Goal: Information Seeking & Learning: Learn about a topic

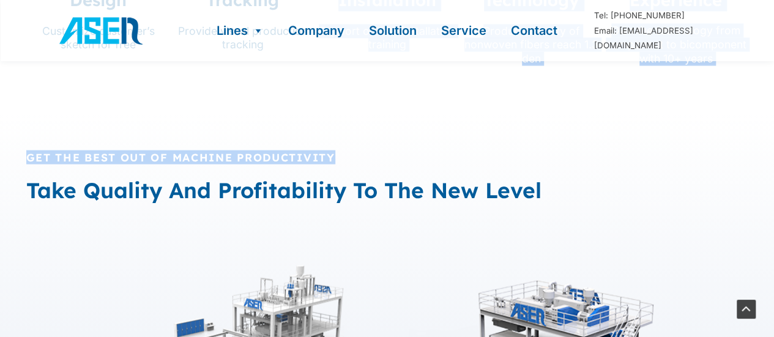
scroll to position [497, 0]
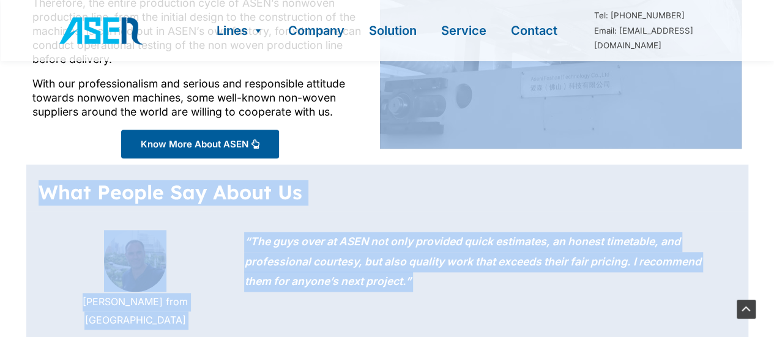
drag, startPoint x: 432, startPoint y: 106, endPoint x: 455, endPoint y: -74, distance: 181.4
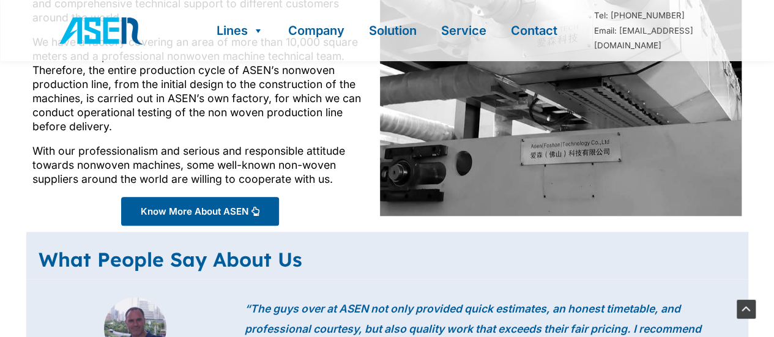
click at [335, 136] on div "ASEN was established in [DATE], we use our professional non-woven knowledge to …" at bounding box center [199, 77] width 335 height 217
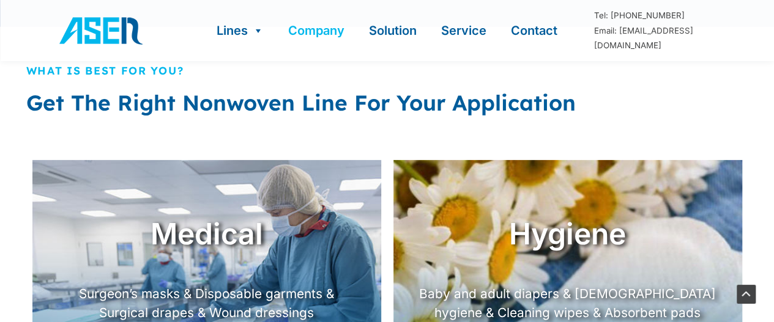
scroll to position [1974, 0]
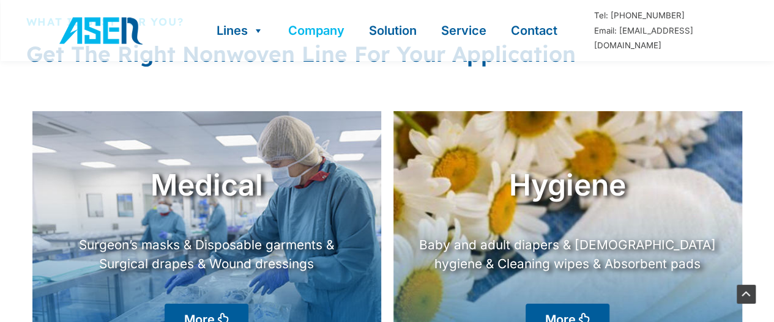
click at [314, 32] on link "Company" at bounding box center [316, 30] width 81 height 61
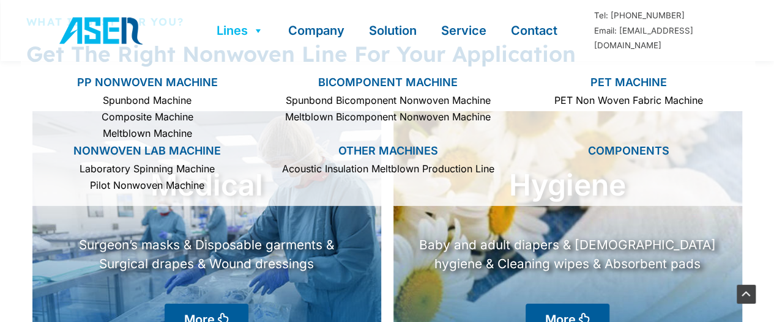
click at [235, 19] on link "Lines" at bounding box center [240, 30] width 72 height 61
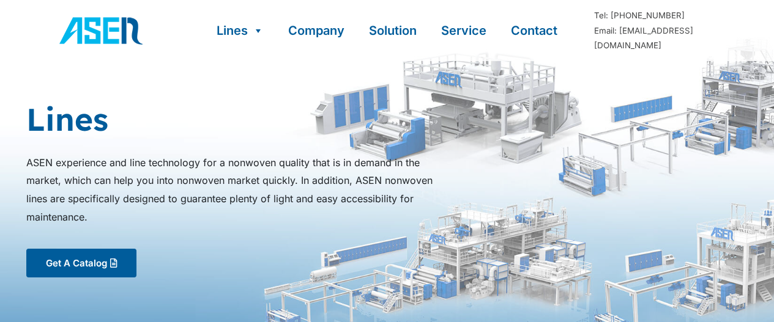
click at [712, 176] on div "ASEN experience and line technology for a nonwoven quality that is in demand in…" at bounding box center [387, 190] width 722 height 73
